Goal: Task Accomplishment & Management: Manage account settings

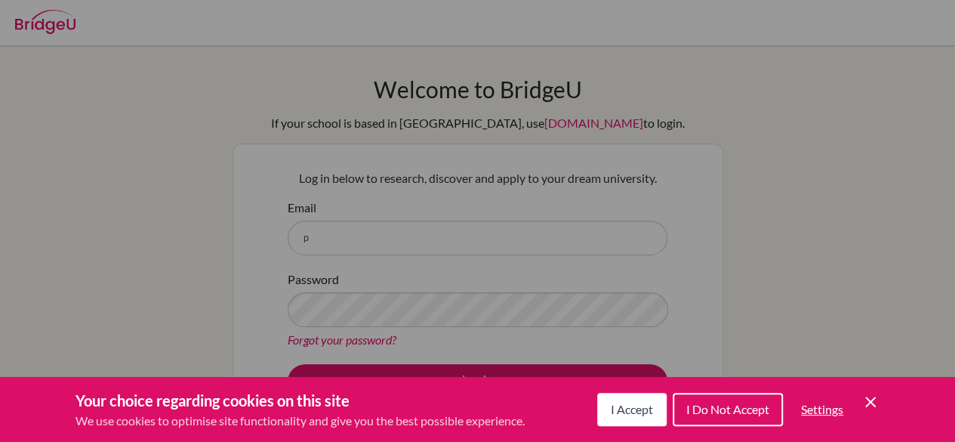
click at [624, 410] on span "I Accept" at bounding box center [632, 409] width 42 height 14
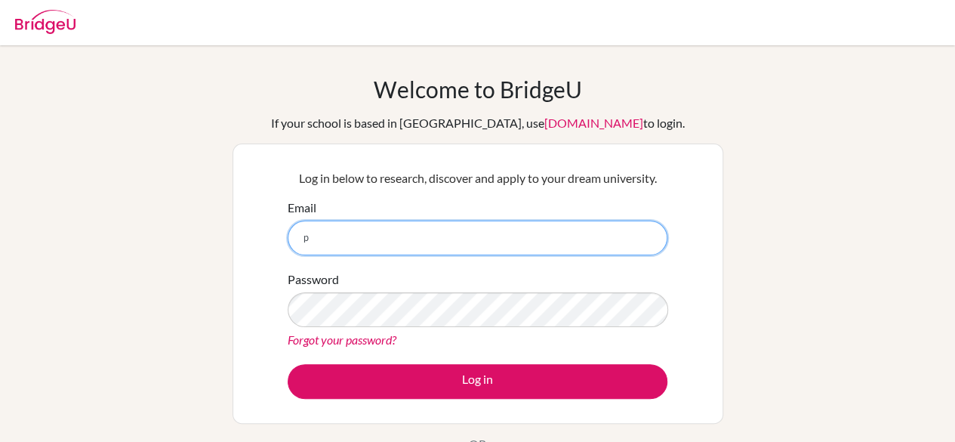
click at [418, 240] on input "p" at bounding box center [478, 237] width 380 height 35
type input "parooljosh@gmail.com"
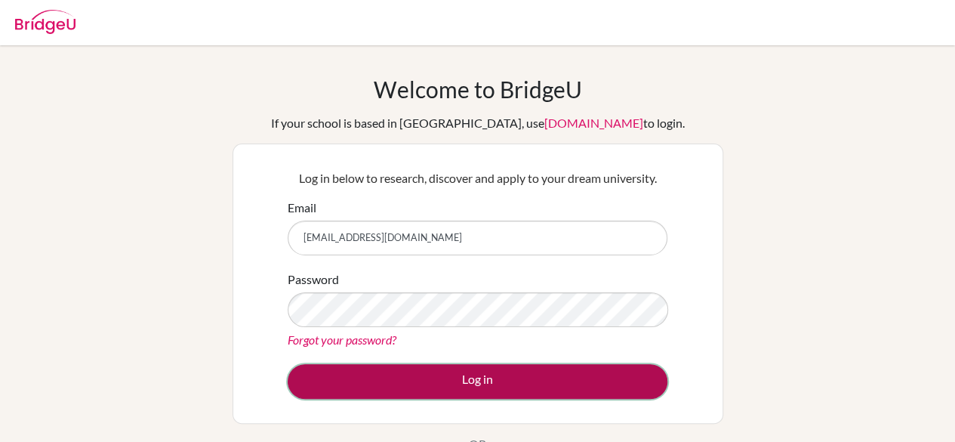
click at [420, 390] on button "Log in" at bounding box center [478, 381] width 380 height 35
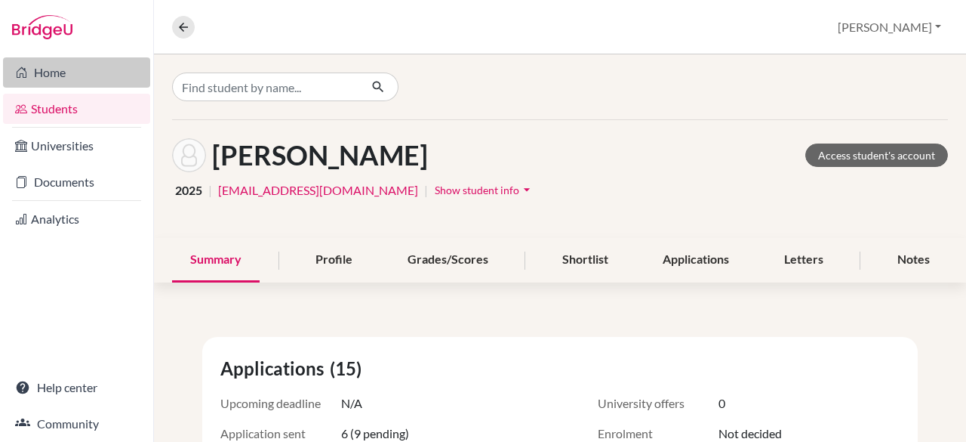
click at [42, 69] on link "Home" at bounding box center [76, 72] width 147 height 30
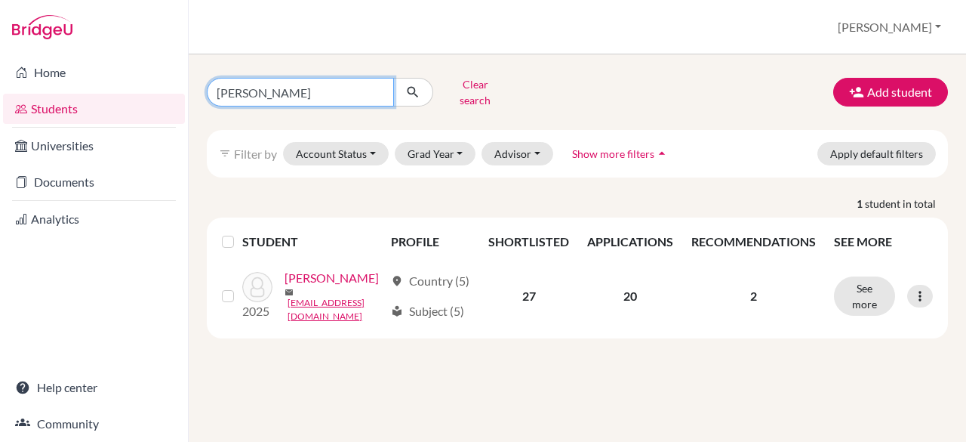
click at [364, 82] on input "[PERSON_NAME]" at bounding box center [300, 92] width 187 height 29
click at [364, 88] on input "rudransh" at bounding box center [300, 92] width 187 height 29
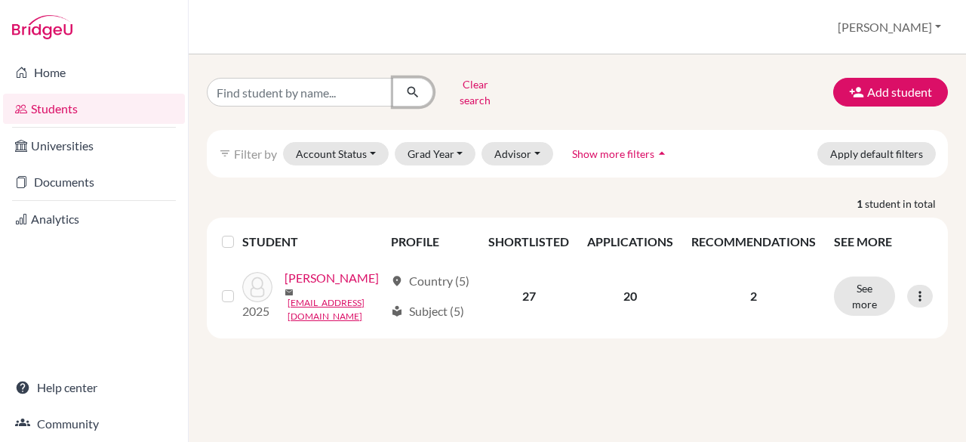
click at [405, 85] on icon "submit" at bounding box center [412, 92] width 15 height 15
click at [51, 103] on link "Students" at bounding box center [94, 109] width 182 height 30
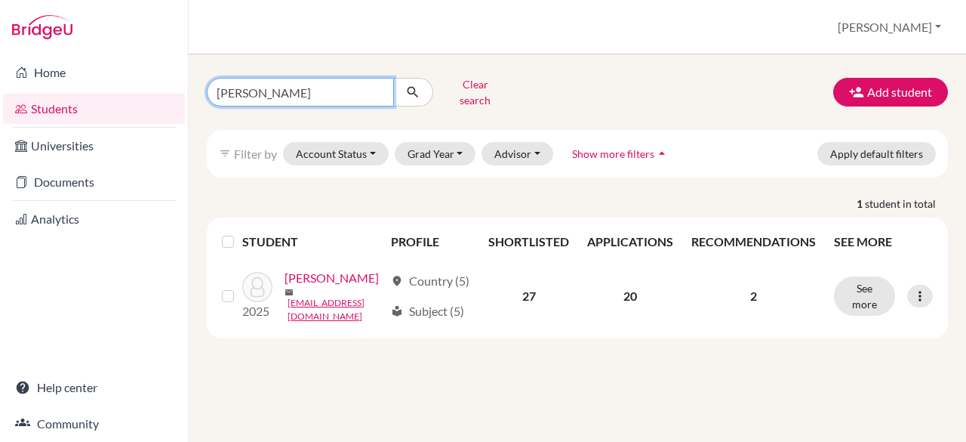
click at [207, 100] on input "rudransh" at bounding box center [300, 92] width 187 height 29
click at [451, 88] on button "Clear search" at bounding box center [475, 91] width 84 height 39
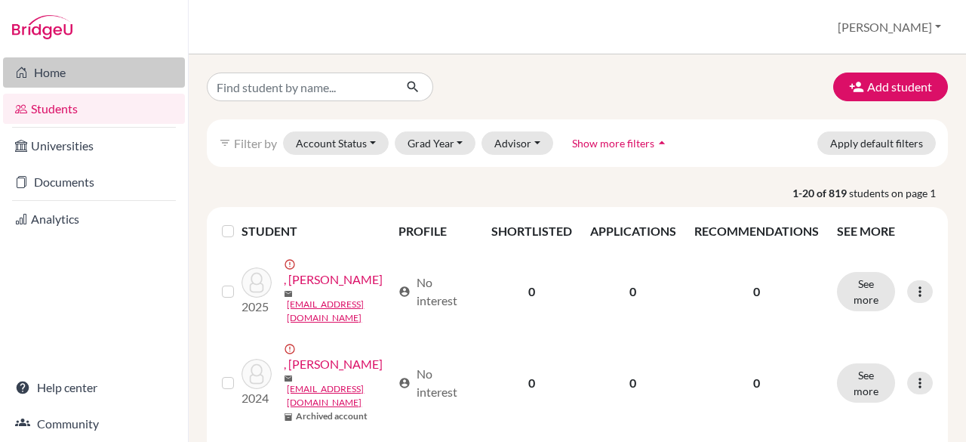
click at [26, 65] on icon at bounding box center [21, 72] width 12 height 18
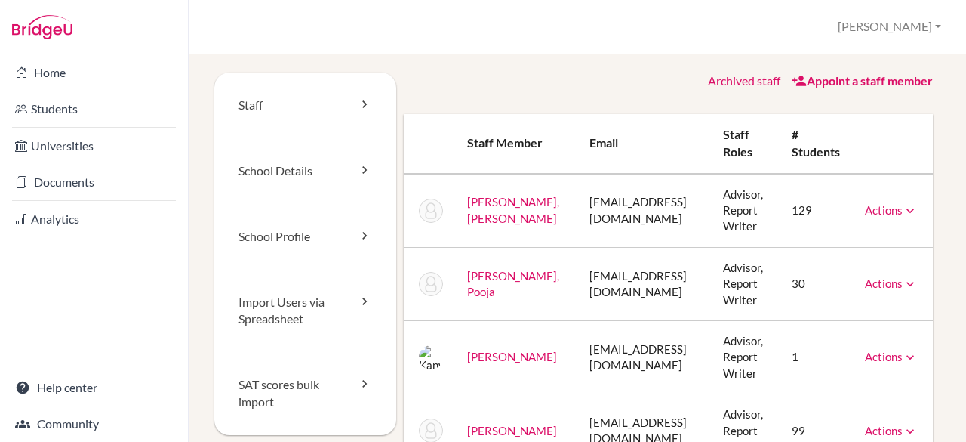
click at [735, 81] on link "Archived staff" at bounding box center [744, 80] width 72 height 14
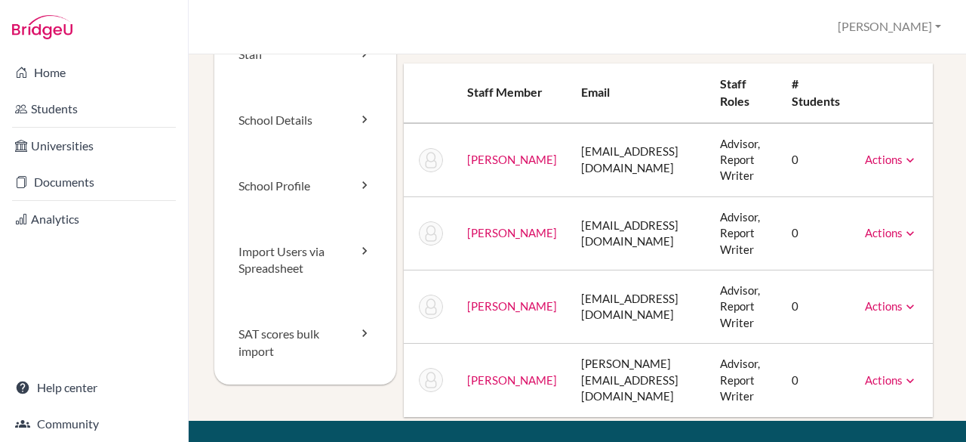
scroll to position [51, 0]
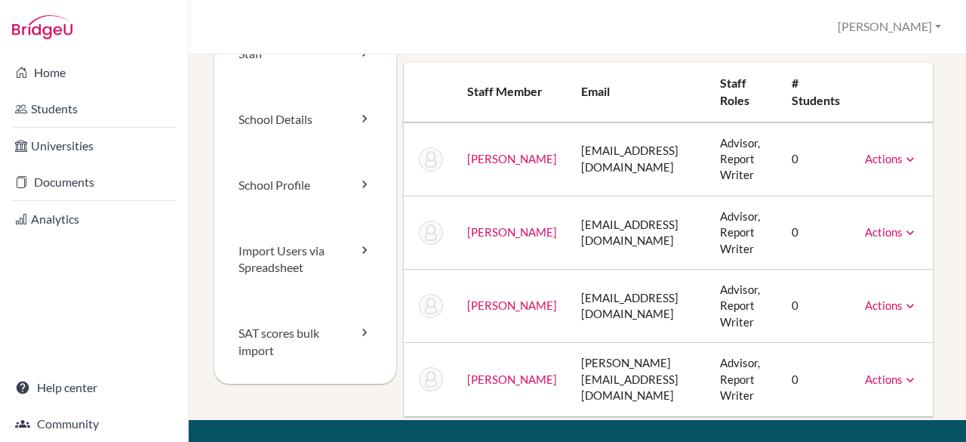
click at [895, 164] on link "Actions" at bounding box center [891, 159] width 53 height 14
click at [695, 111] on th "Email" at bounding box center [639, 93] width 140 height 60
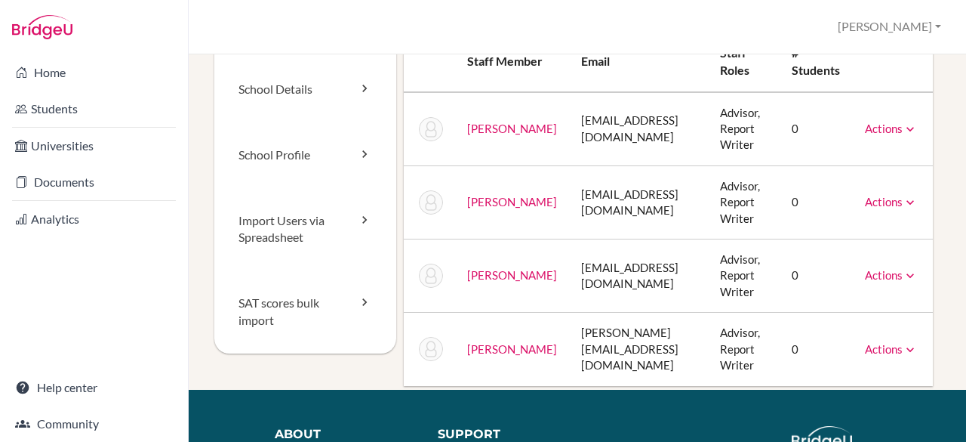
scroll to position [0, 0]
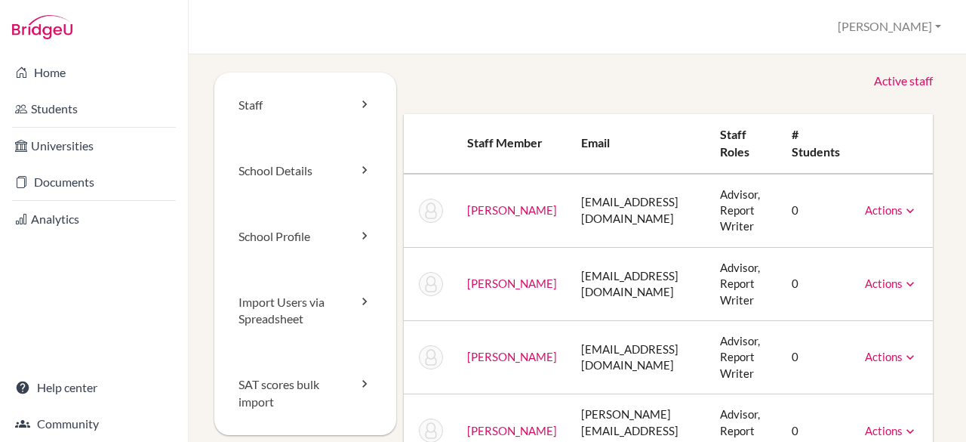
click at [878, 79] on link "Active staff" at bounding box center [903, 80] width 59 height 17
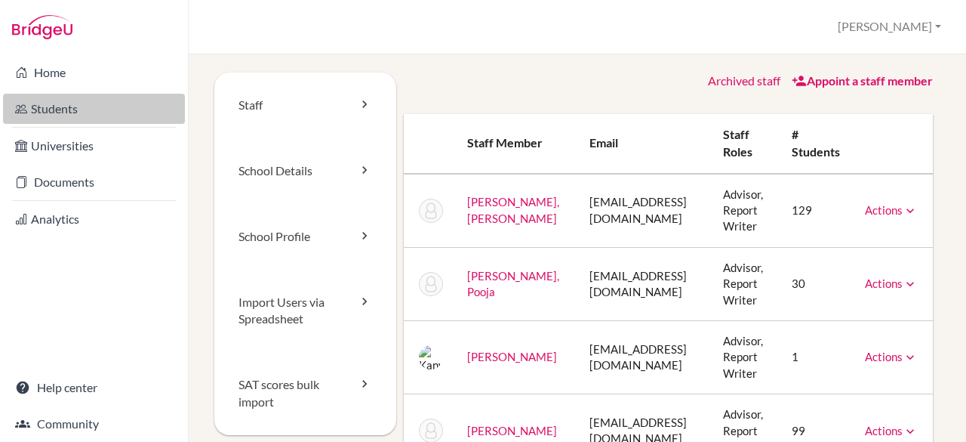
click at [95, 103] on link "Students" at bounding box center [94, 109] width 182 height 30
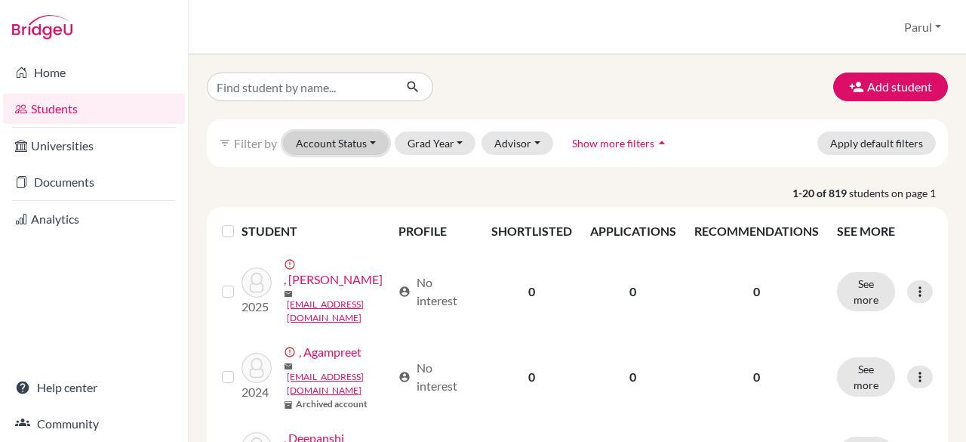
click at [340, 140] on button "Account Status" at bounding box center [336, 142] width 106 height 23
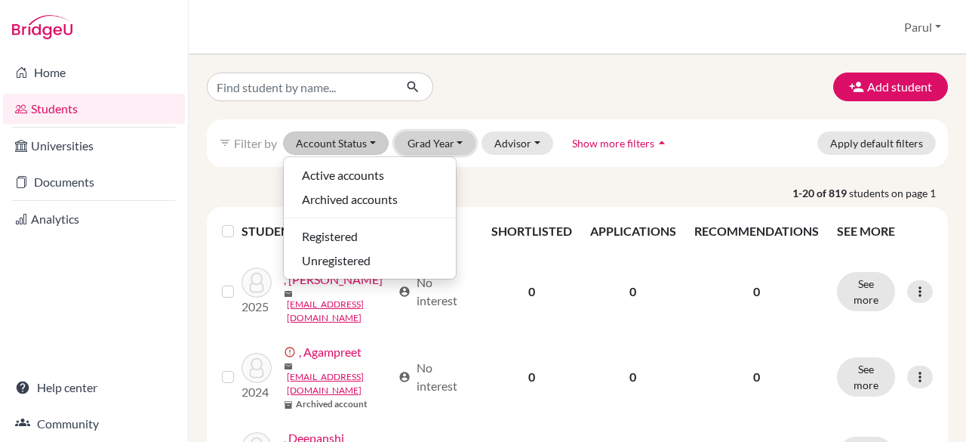
click at [408, 146] on button "Grad Year" at bounding box center [436, 142] width 82 height 23
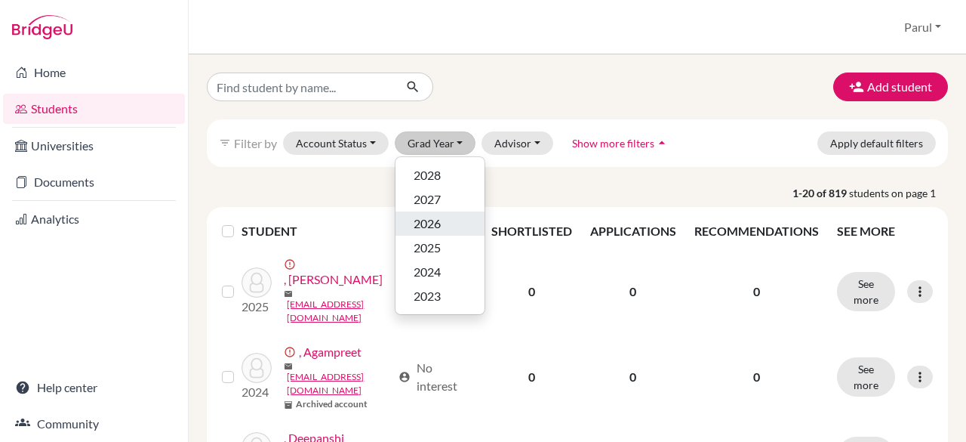
click at [414, 214] on span "2026" at bounding box center [427, 223] width 27 height 18
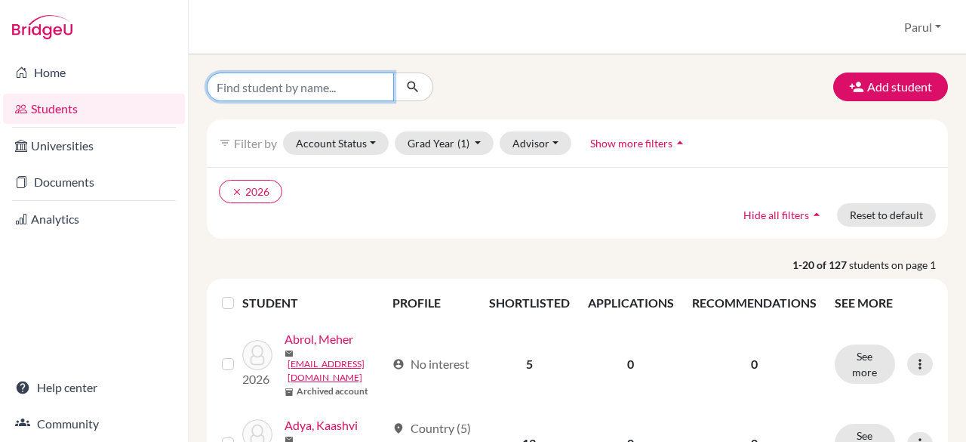
click at [279, 98] on input "Find student by name..." at bounding box center [300, 86] width 187 height 29
type input "mannat"
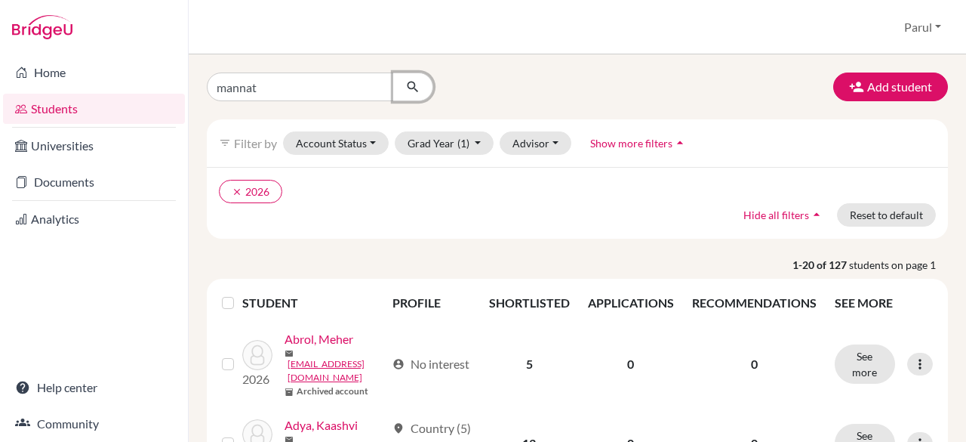
click at [405, 84] on icon "submit" at bounding box center [412, 86] width 15 height 15
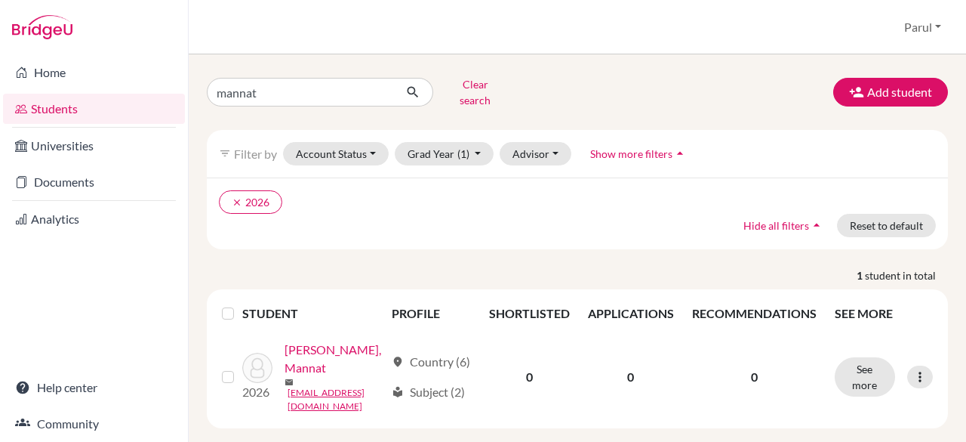
scroll to position [26, 0]
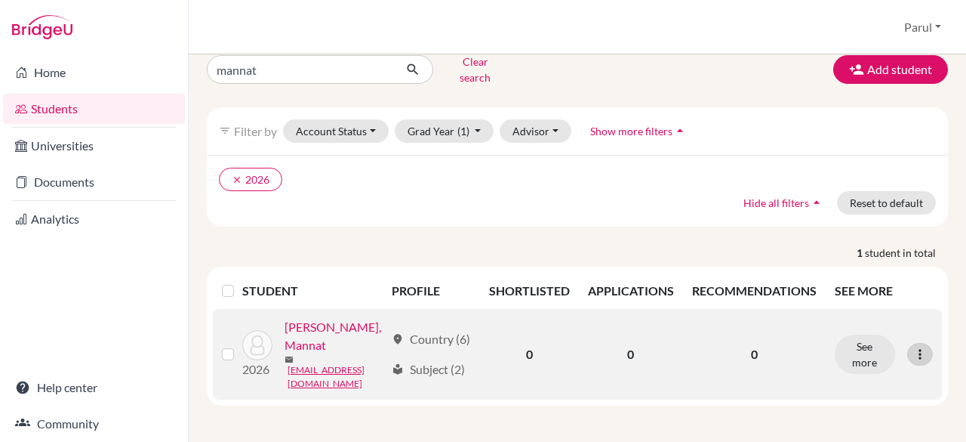
click at [913, 347] on icon at bounding box center [920, 354] width 15 height 15
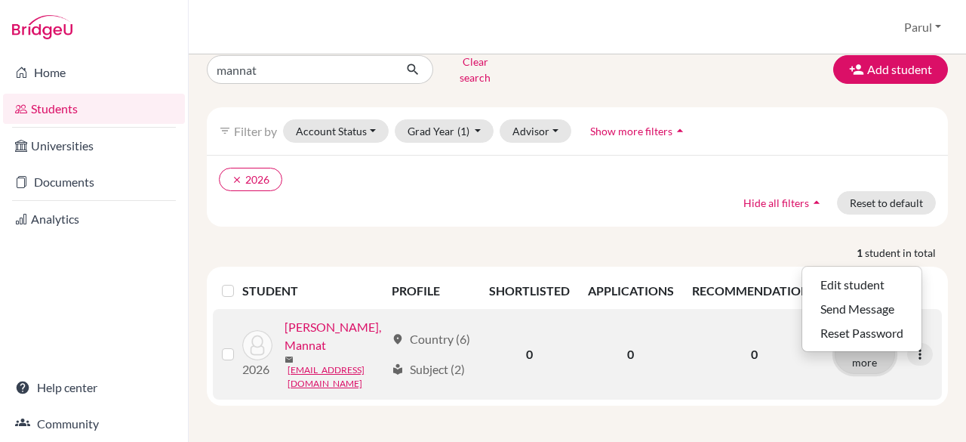
click at [849, 347] on button "See more" at bounding box center [865, 353] width 60 height 39
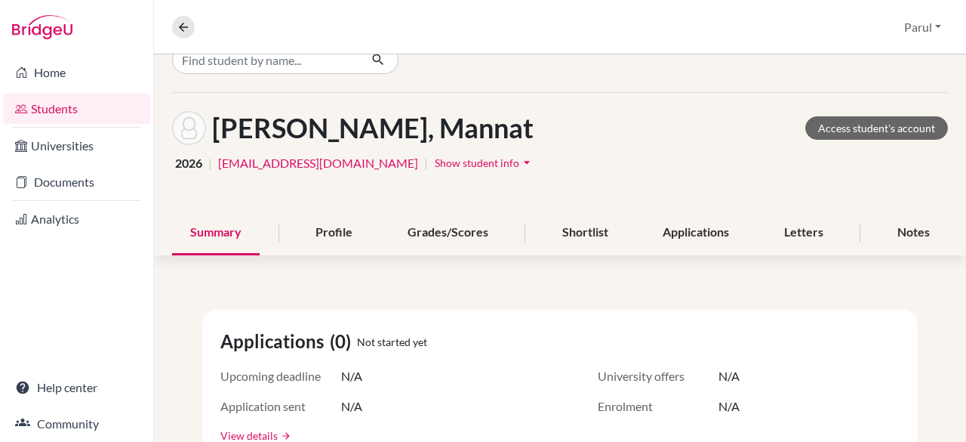
scroll to position [26, 0]
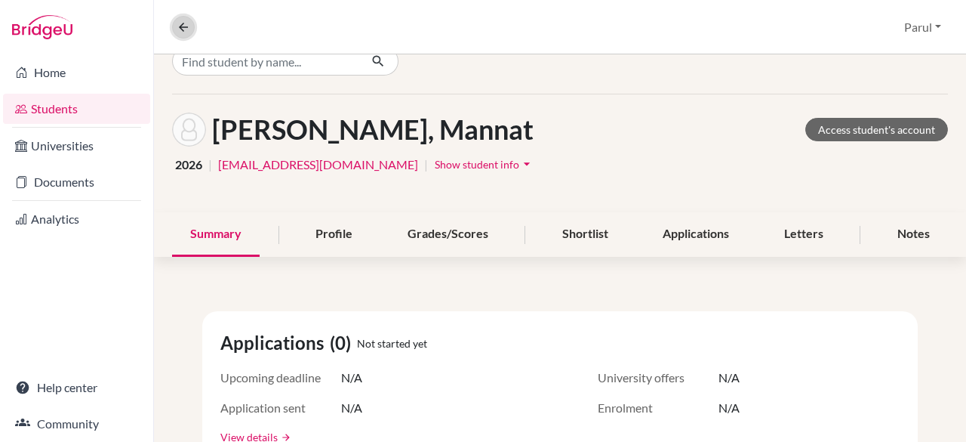
click at [177, 24] on icon at bounding box center [184, 27] width 14 height 14
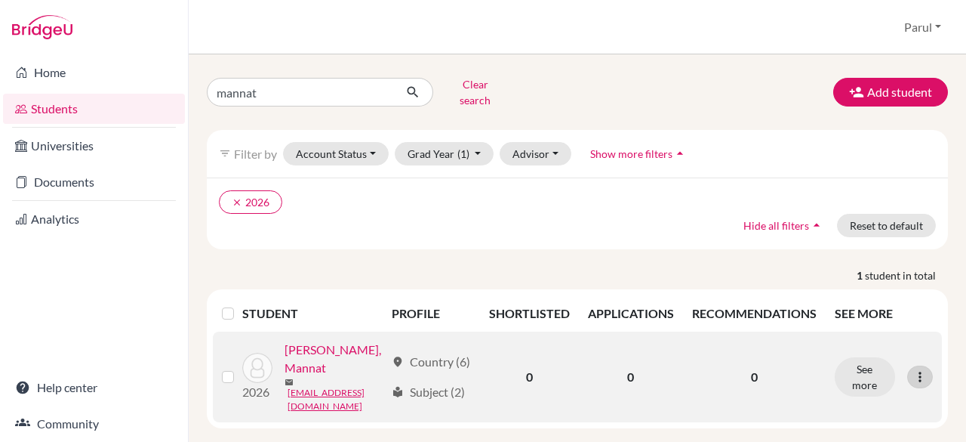
click at [913, 377] on icon at bounding box center [920, 376] width 15 height 15
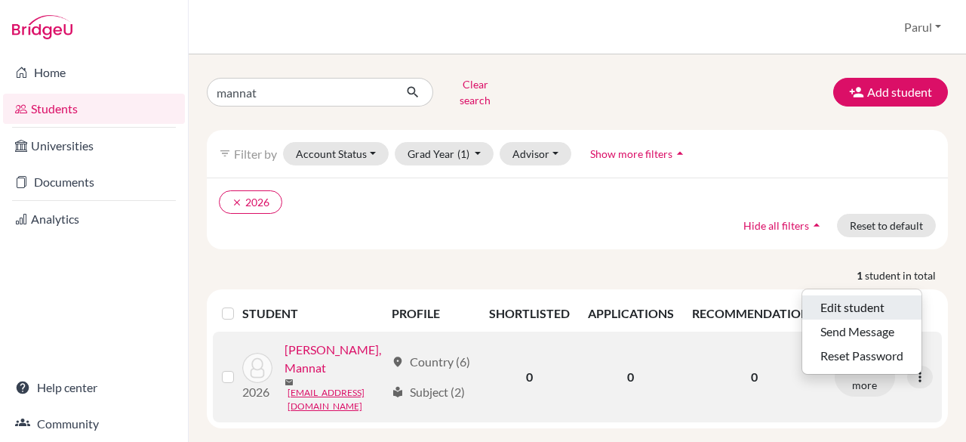
click at [850, 295] on button "Edit student" at bounding box center [861, 307] width 119 height 24
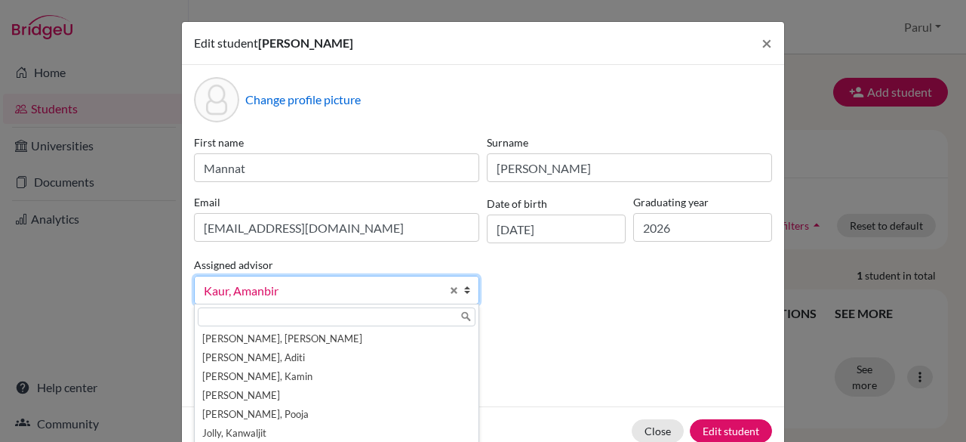
click at [464, 289] on b at bounding box center [471, 289] width 15 height 27
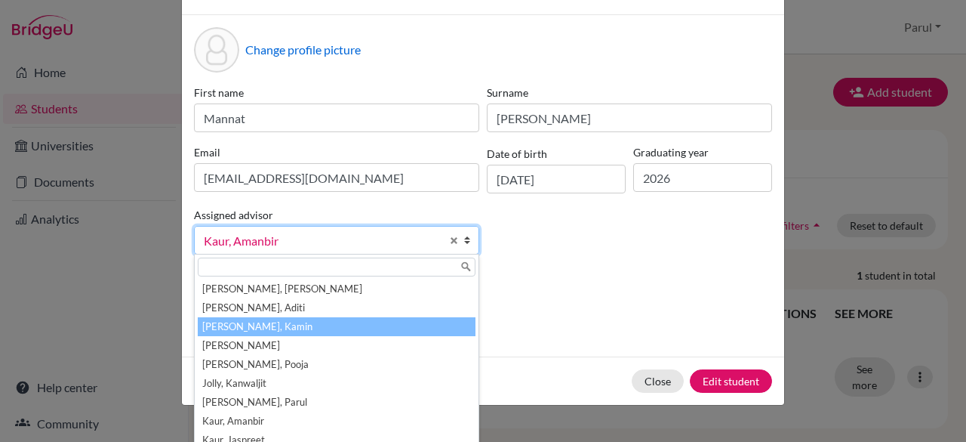
click at [205, 323] on li "[PERSON_NAME], Kamin" at bounding box center [337, 326] width 278 height 19
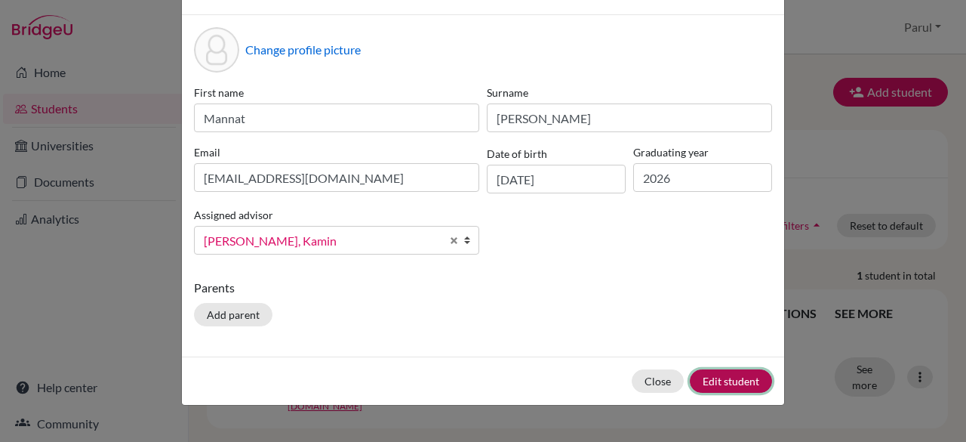
click at [723, 371] on button "Edit student" at bounding box center [731, 380] width 82 height 23
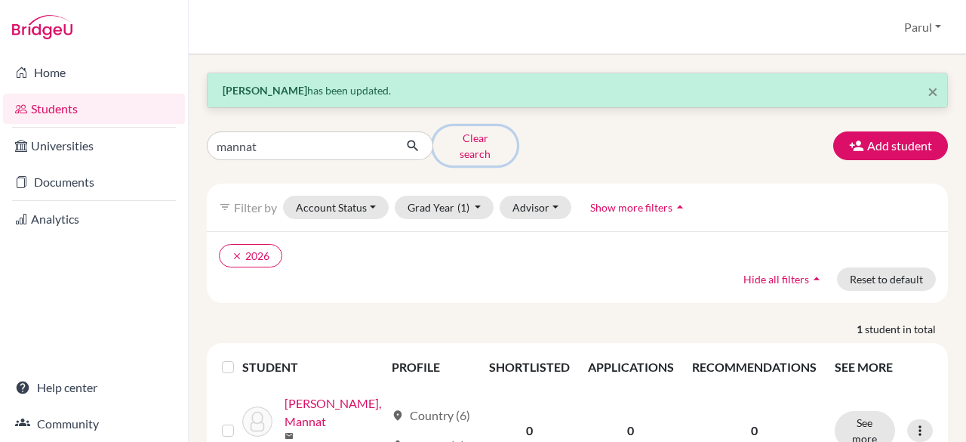
click at [445, 140] on button "Clear search" at bounding box center [475, 145] width 84 height 39
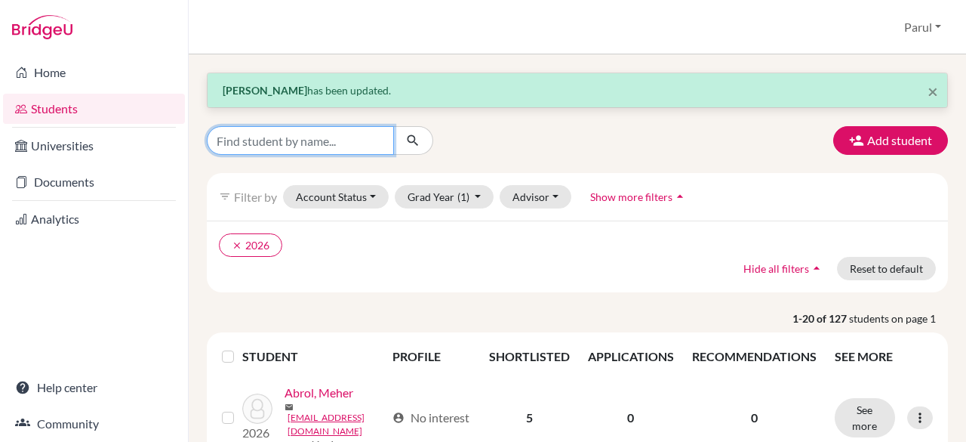
click at [267, 140] on input "Find student by name..." at bounding box center [300, 140] width 187 height 29
type input "shaurya"
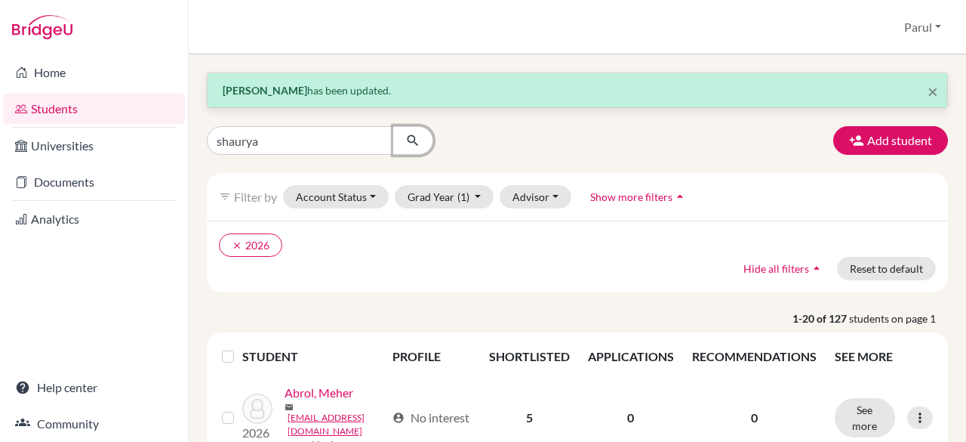
click at [405, 145] on icon "submit" at bounding box center [412, 140] width 15 height 15
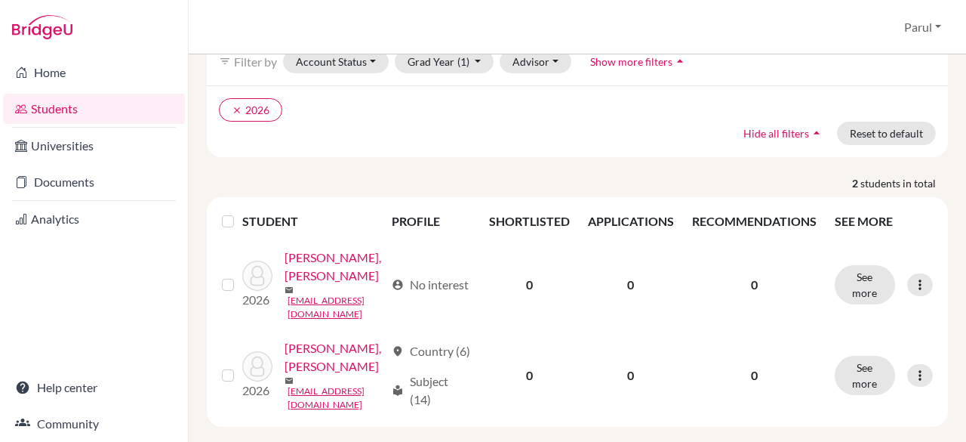
scroll to position [154, 0]
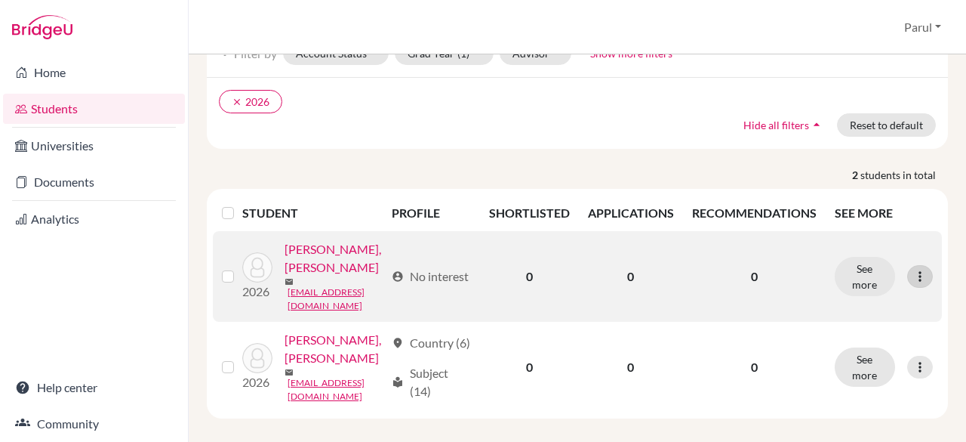
click at [913, 272] on icon at bounding box center [920, 276] width 15 height 15
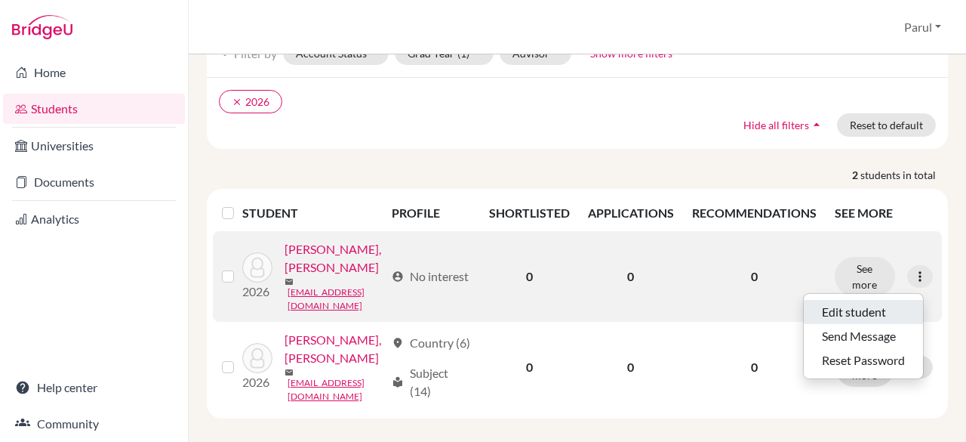
click at [849, 303] on button "Edit student" at bounding box center [863, 312] width 119 height 24
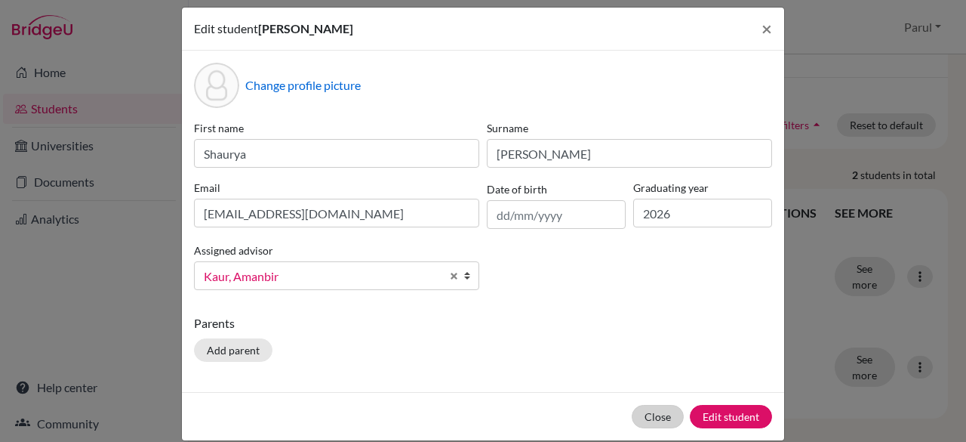
scroll to position [32, 0]
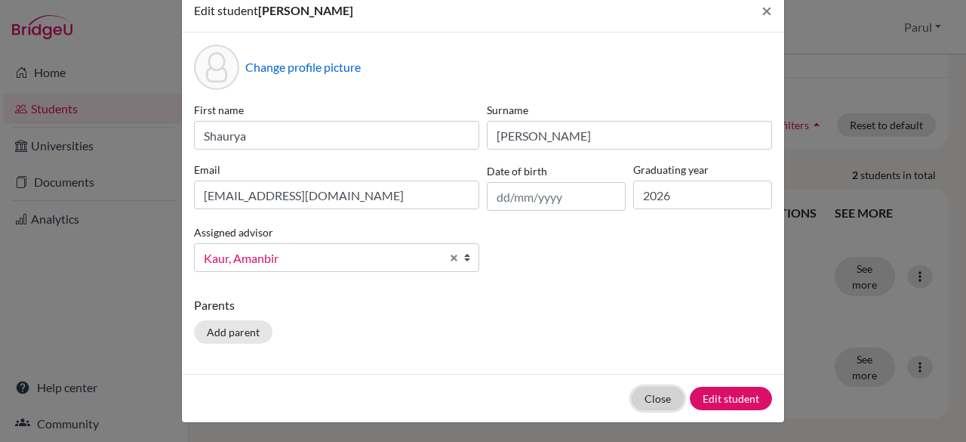
click at [652, 394] on button "Close" at bounding box center [658, 398] width 52 height 23
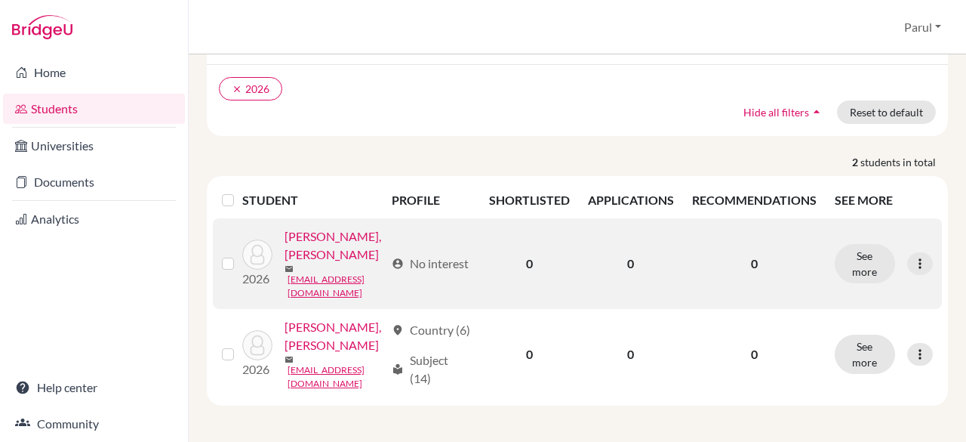
scroll to position [0, 0]
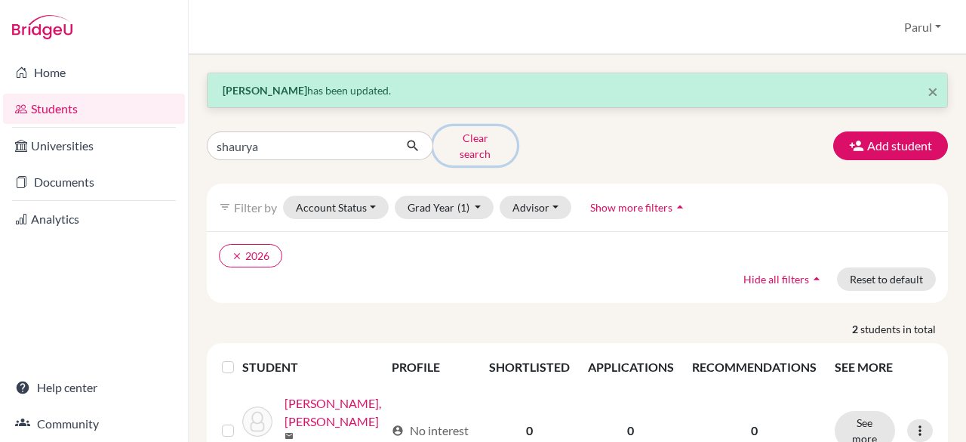
click at [436, 140] on button "Clear search" at bounding box center [475, 145] width 84 height 39
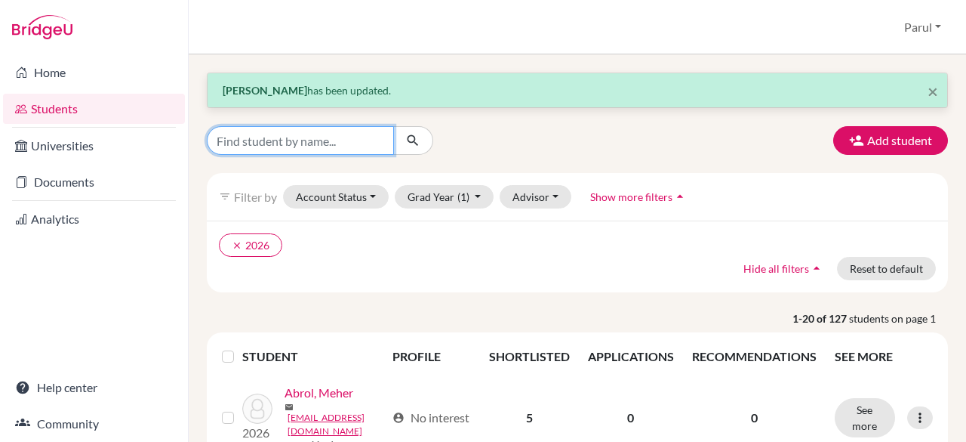
click at [329, 141] on input "Find student by name..." at bounding box center [300, 140] width 187 height 29
type input "navya bhatia"
click at [405, 140] on icon "submit" at bounding box center [412, 140] width 15 height 15
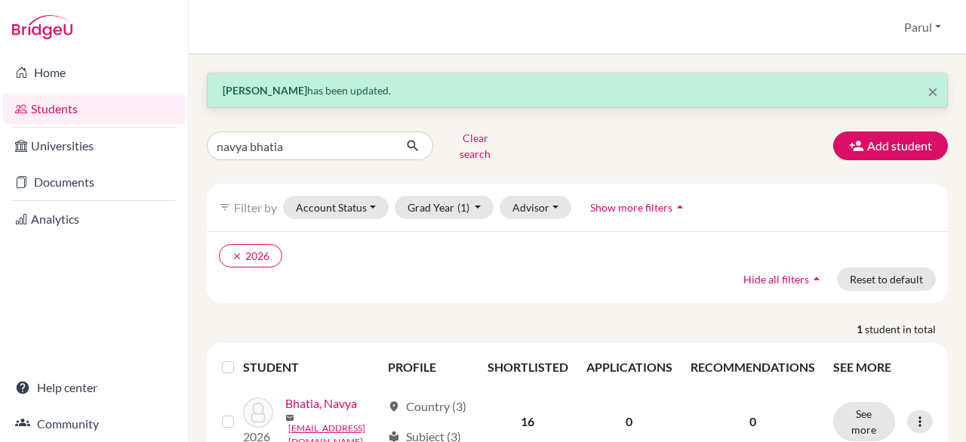
scroll to position [80, 0]
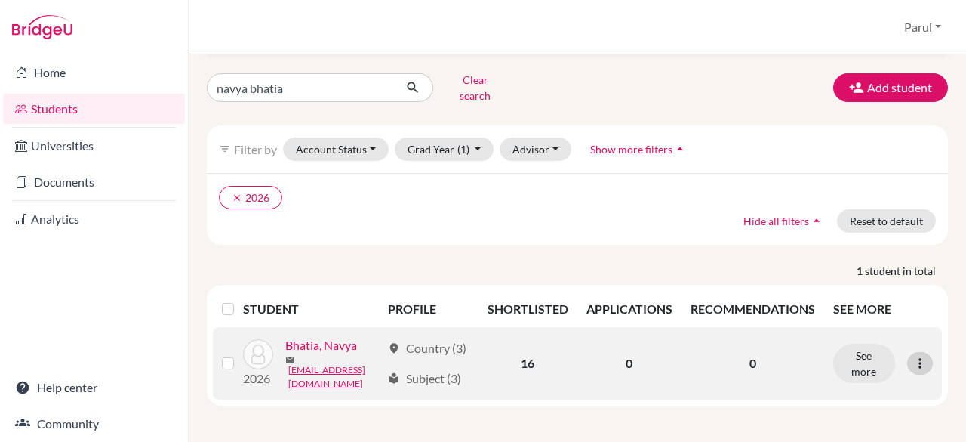
click at [913, 356] on icon at bounding box center [920, 363] width 15 height 15
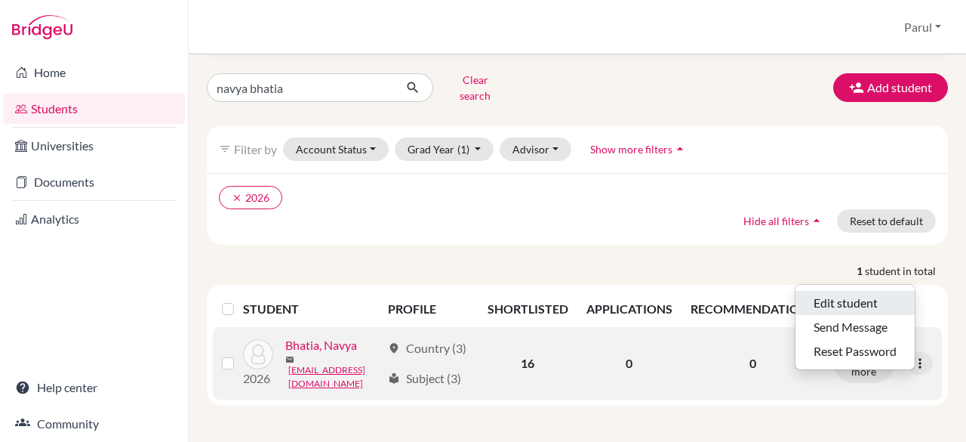
click at [864, 291] on button "Edit student" at bounding box center [855, 303] width 119 height 24
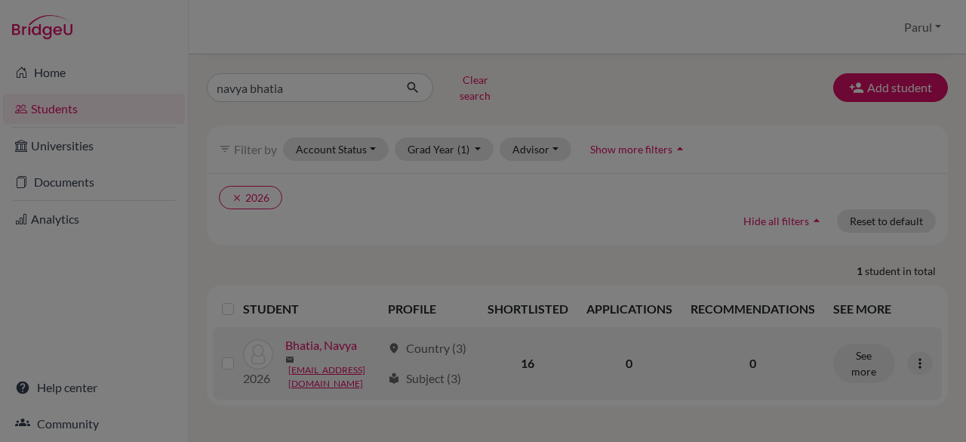
scroll to position [0, 0]
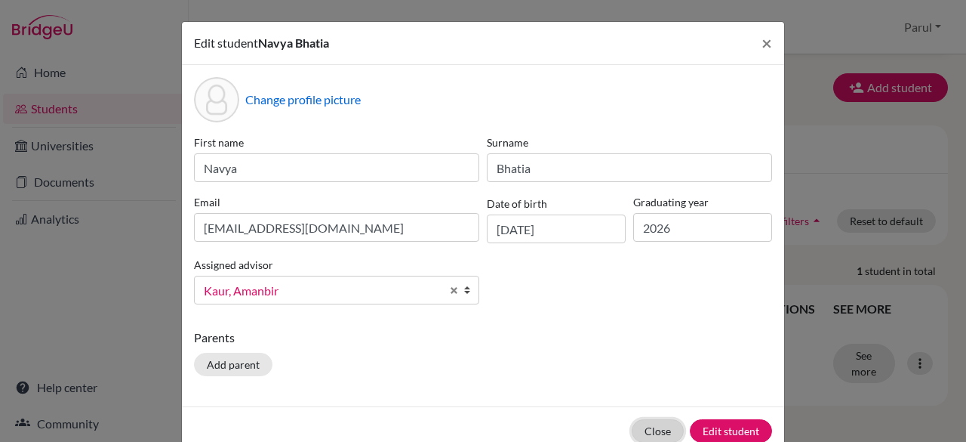
click at [645, 431] on button "Close" at bounding box center [658, 430] width 52 height 23
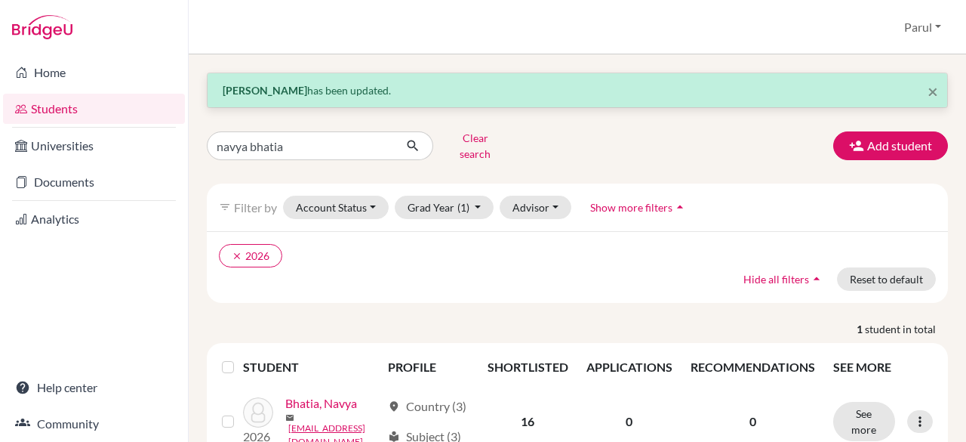
scroll to position [80, 0]
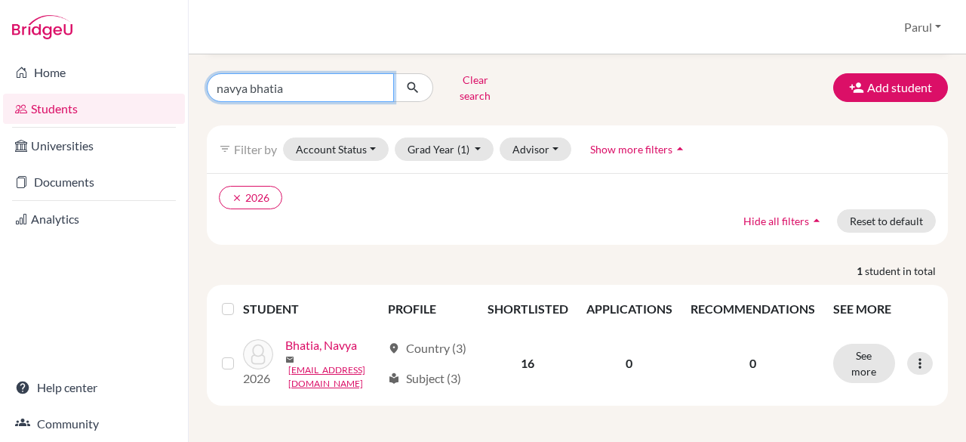
click at [297, 73] on input "navya bhatia" at bounding box center [300, 87] width 187 height 29
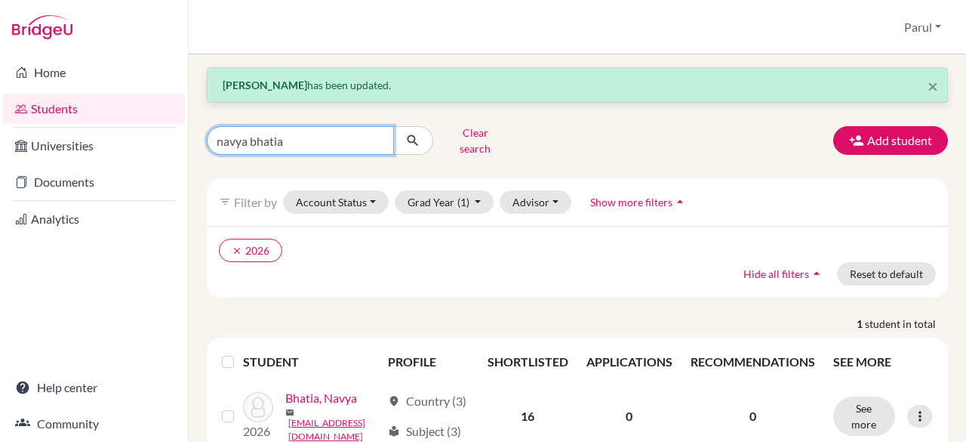
scroll to position [5, 0]
